Goal: Transaction & Acquisition: Obtain resource

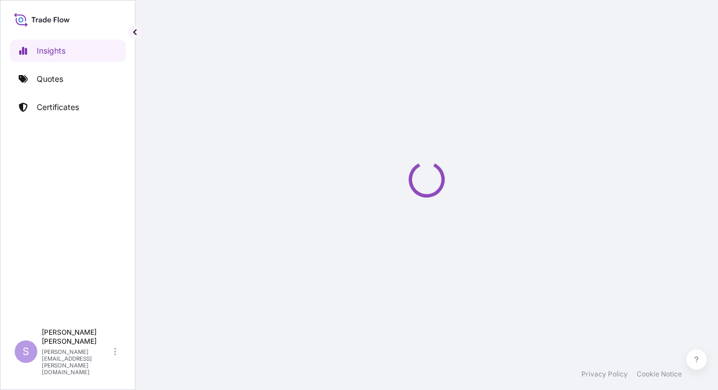
select select "2025"
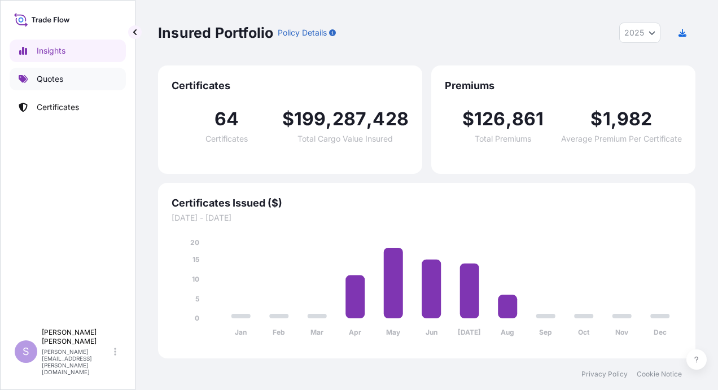
click at [46, 77] on p "Quotes" at bounding box center [50, 78] width 27 height 11
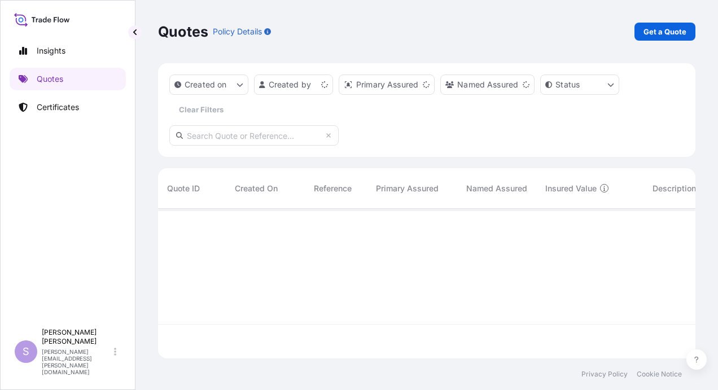
scroll to position [147, 529]
click at [650, 33] on p "Get a Quote" at bounding box center [665, 31] width 43 height 11
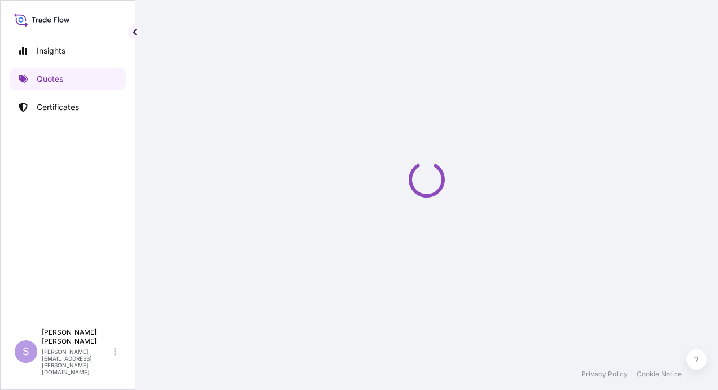
select select "Ocean Vessel"
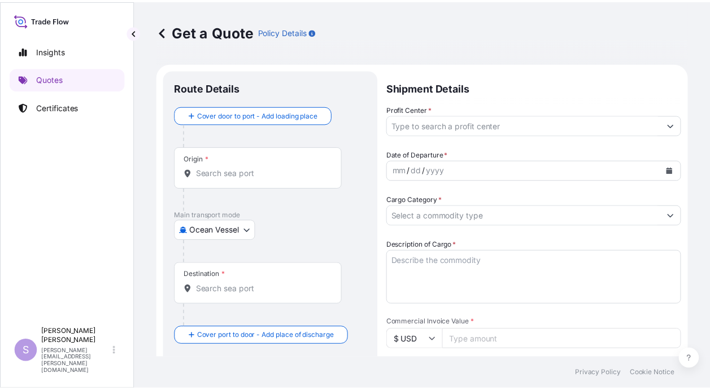
scroll to position [18, 0]
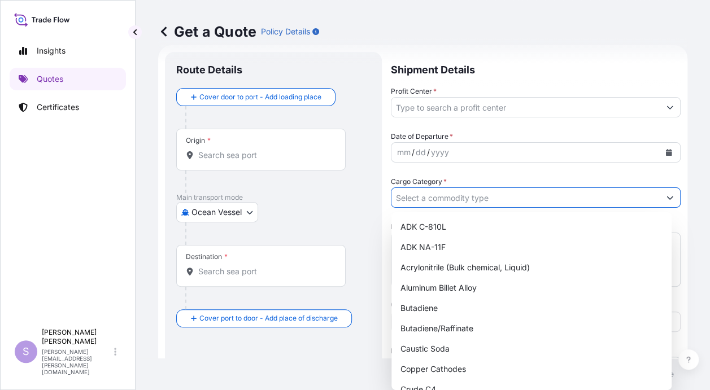
click at [669, 195] on button "Show suggestions" at bounding box center [670, 197] width 20 height 20
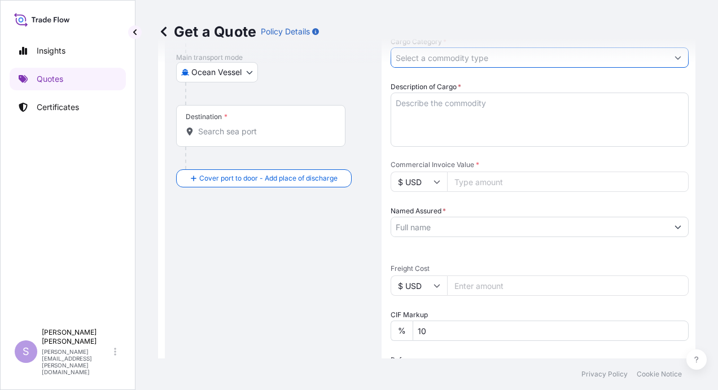
scroll to position [140, 0]
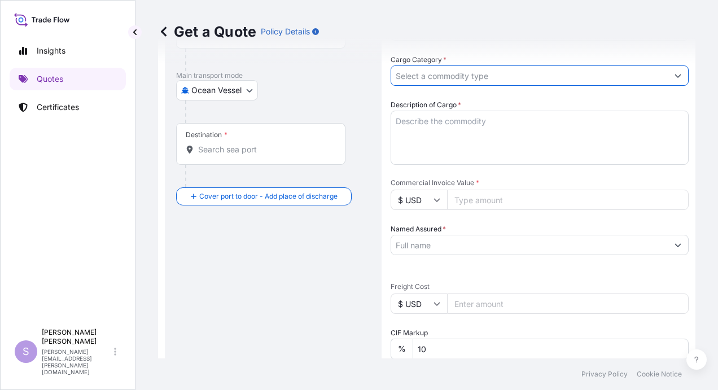
click at [675, 77] on icon "Show suggestions" at bounding box center [678, 75] width 7 height 7
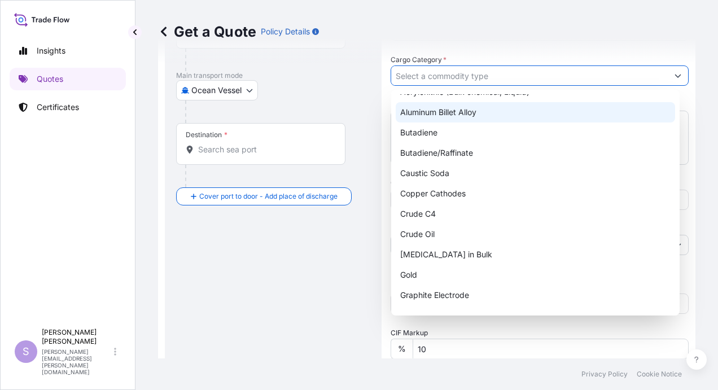
scroll to position [0, 0]
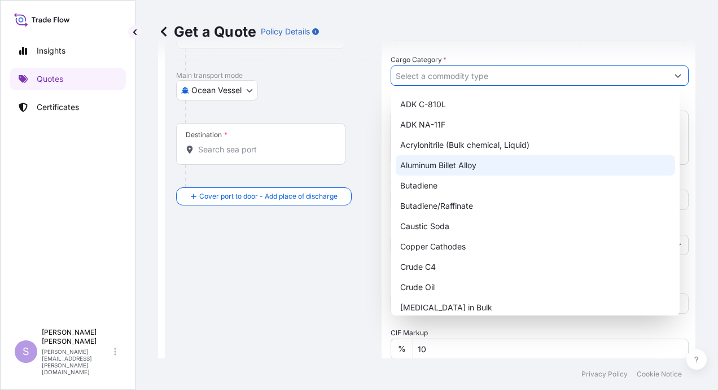
drag, startPoint x: 593, startPoint y: 32, endPoint x: 583, endPoint y: 33, distance: 10.7
click at [593, 32] on div "Get a Quote Policy Details" at bounding box center [427, 32] width 538 height 18
